Goal: Find contact information: Find contact information

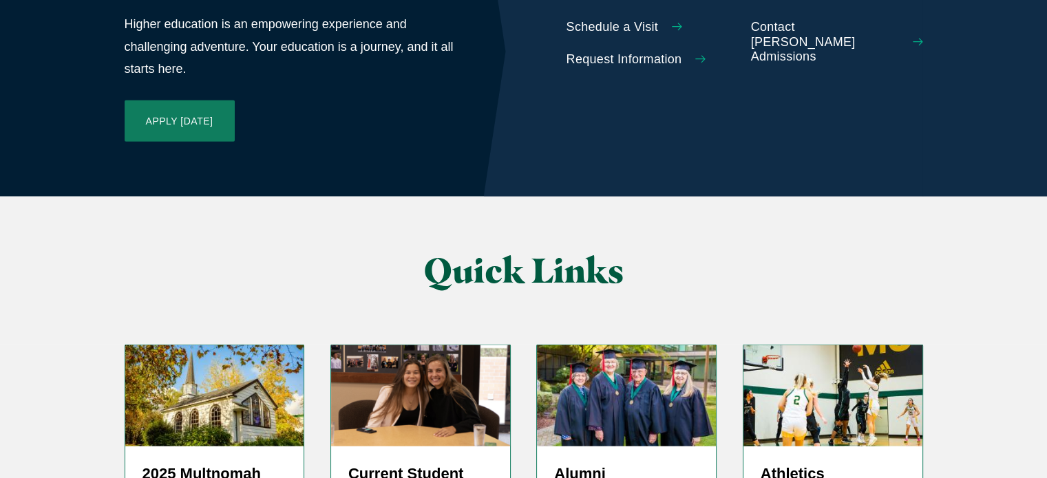
scroll to position [3424, 0]
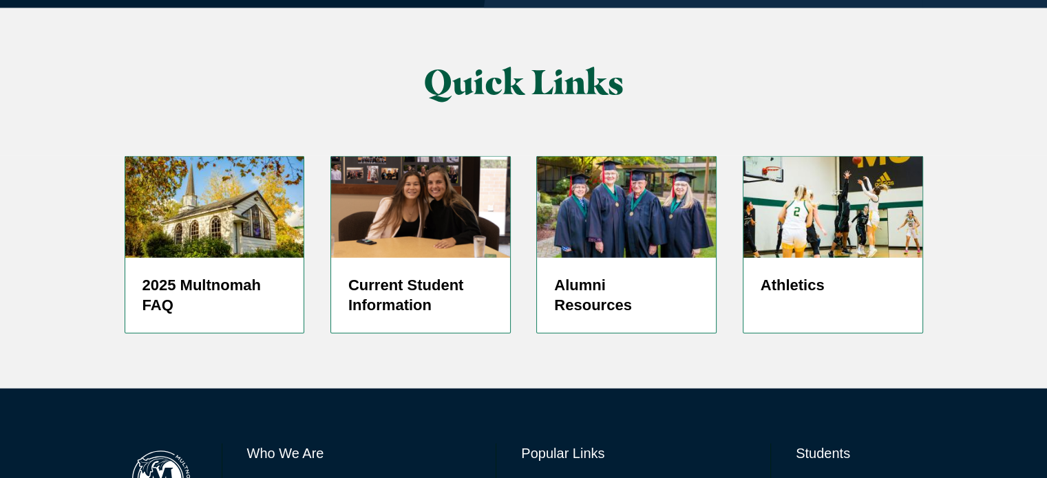
click at [549, 476] on link "Directory" at bounding box center [543, 486] width 44 height 20
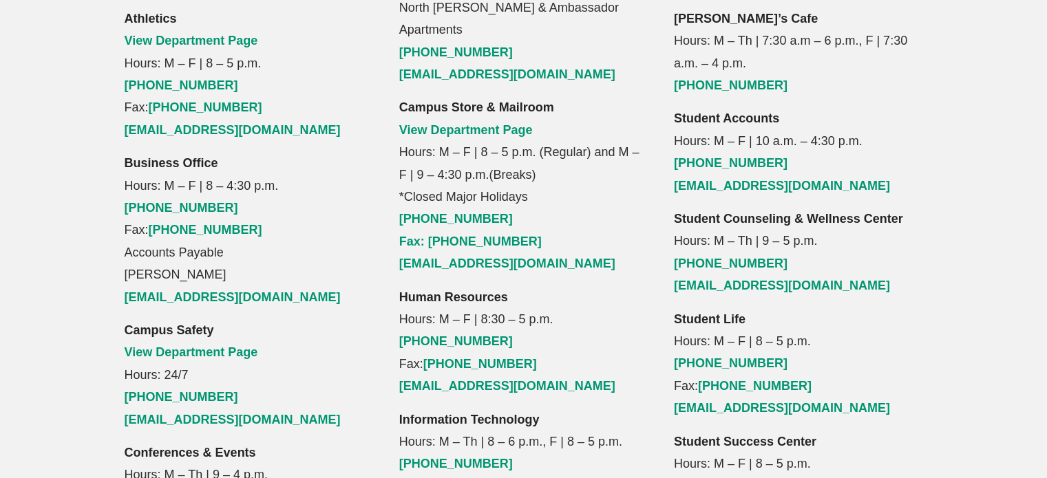
scroll to position [1446, 0]
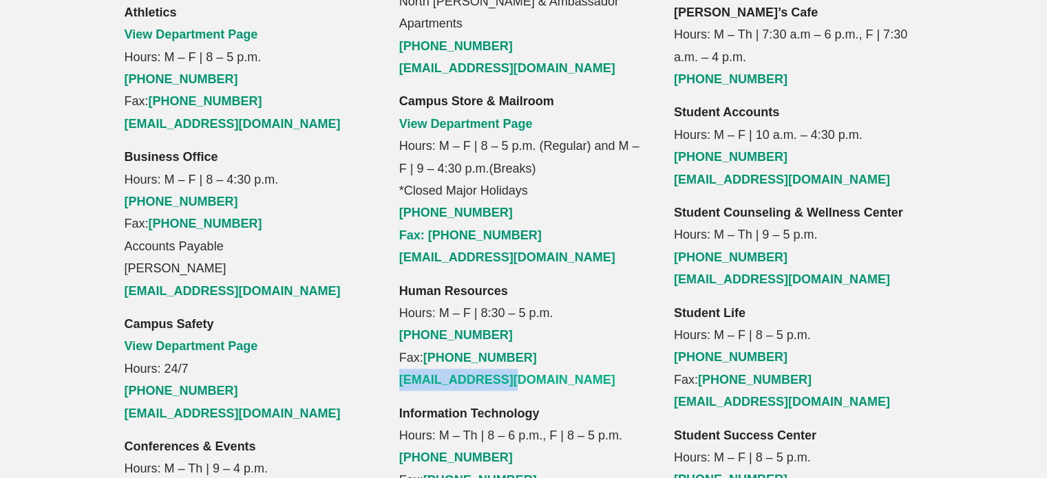
drag, startPoint x: 529, startPoint y: 272, endPoint x: 401, endPoint y: 268, distance: 127.4
click at [401, 280] on p "Human Resources Hours: M – F | 8:30 – 5 p.m. [PHONE_NUMBER] Fax: [PHONE_NUMBER]…" at bounding box center [523, 336] width 249 height 112
copy link "[EMAIL_ADDRESS][DOMAIN_NAME]"
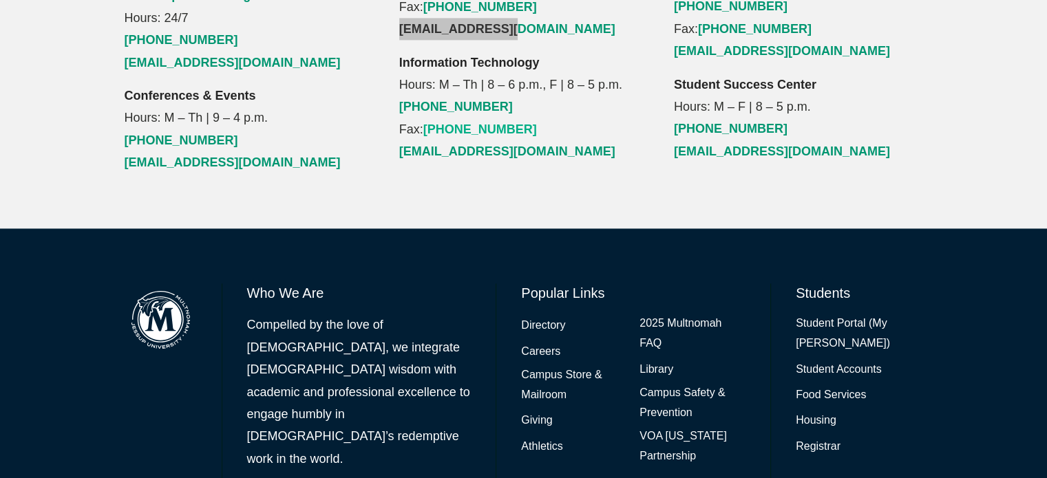
scroll to position [1798, 0]
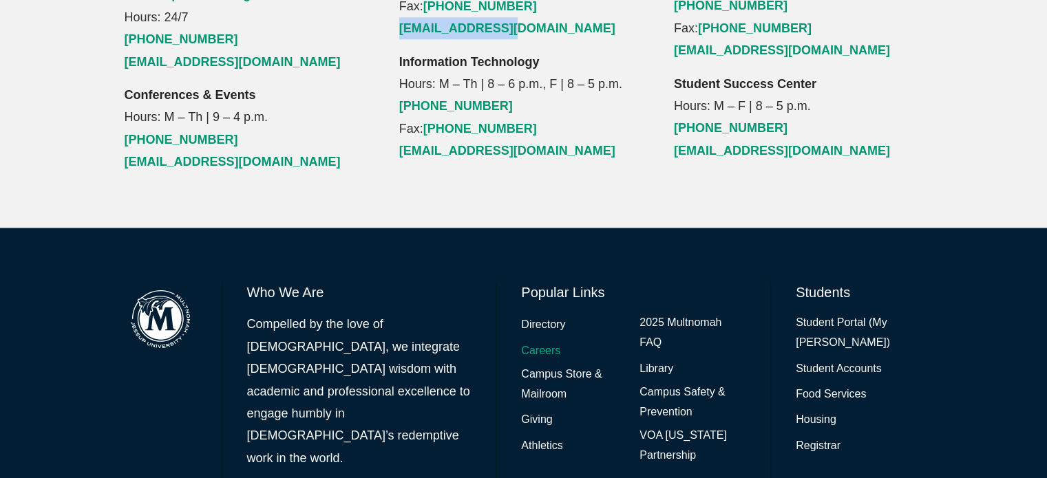
click at [540, 341] on link "Careers" at bounding box center [540, 351] width 39 height 20
click at [651, 313] on li "2025 Multnomah FAQ" at bounding box center [693, 333] width 106 height 40
click at [648, 313] on link "2025 Multnomah FAQ" at bounding box center [693, 333] width 106 height 40
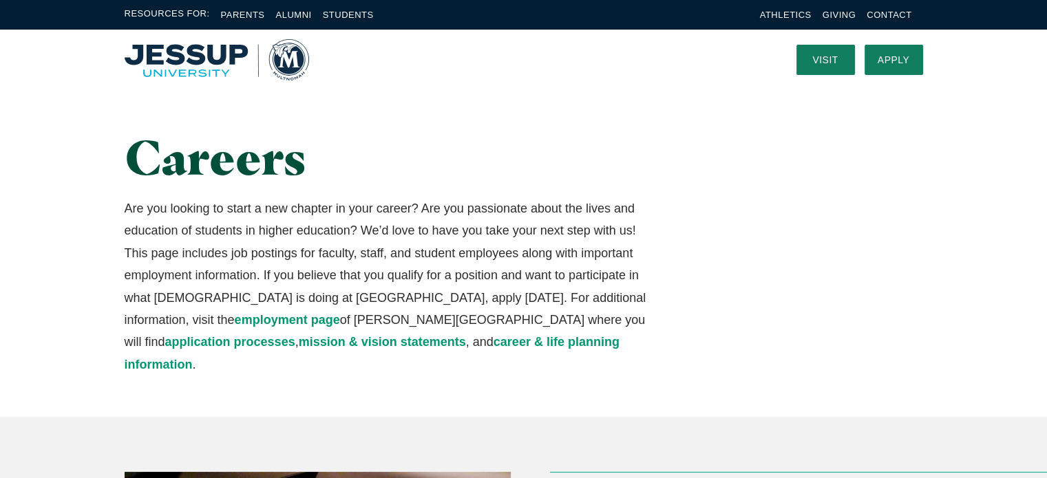
click at [171, 19] on span "Resources For:" at bounding box center [167, 15] width 85 height 16
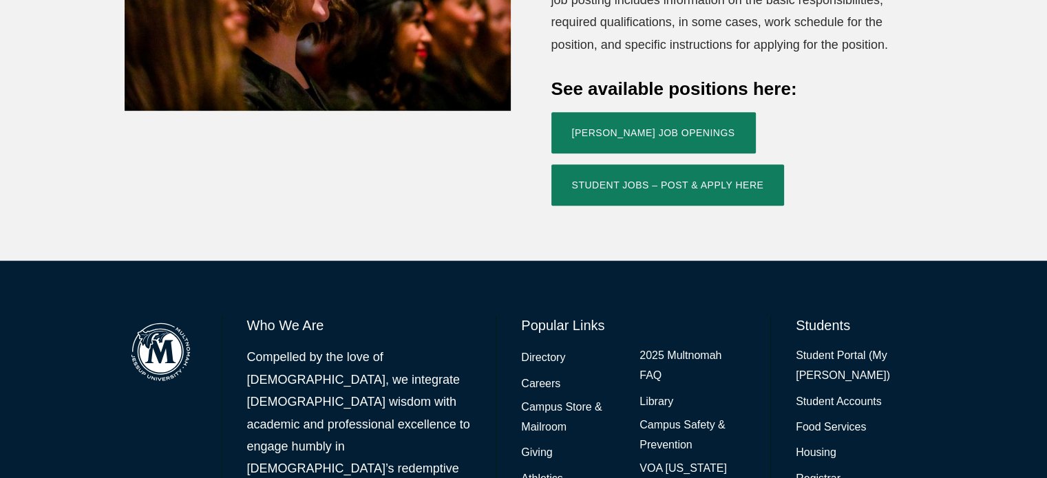
scroll to position [620, 0]
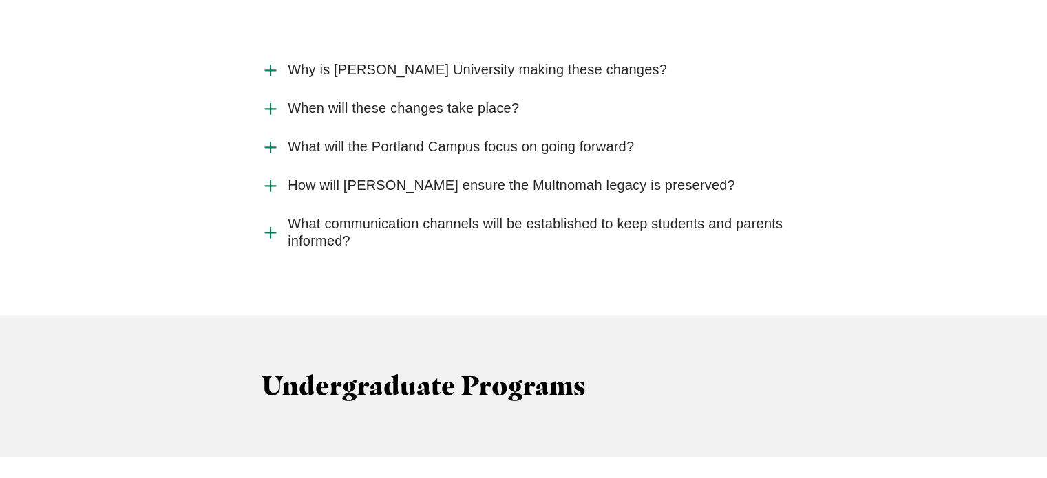
scroll to position [2065, 0]
